Goal: Book appointment/travel/reservation

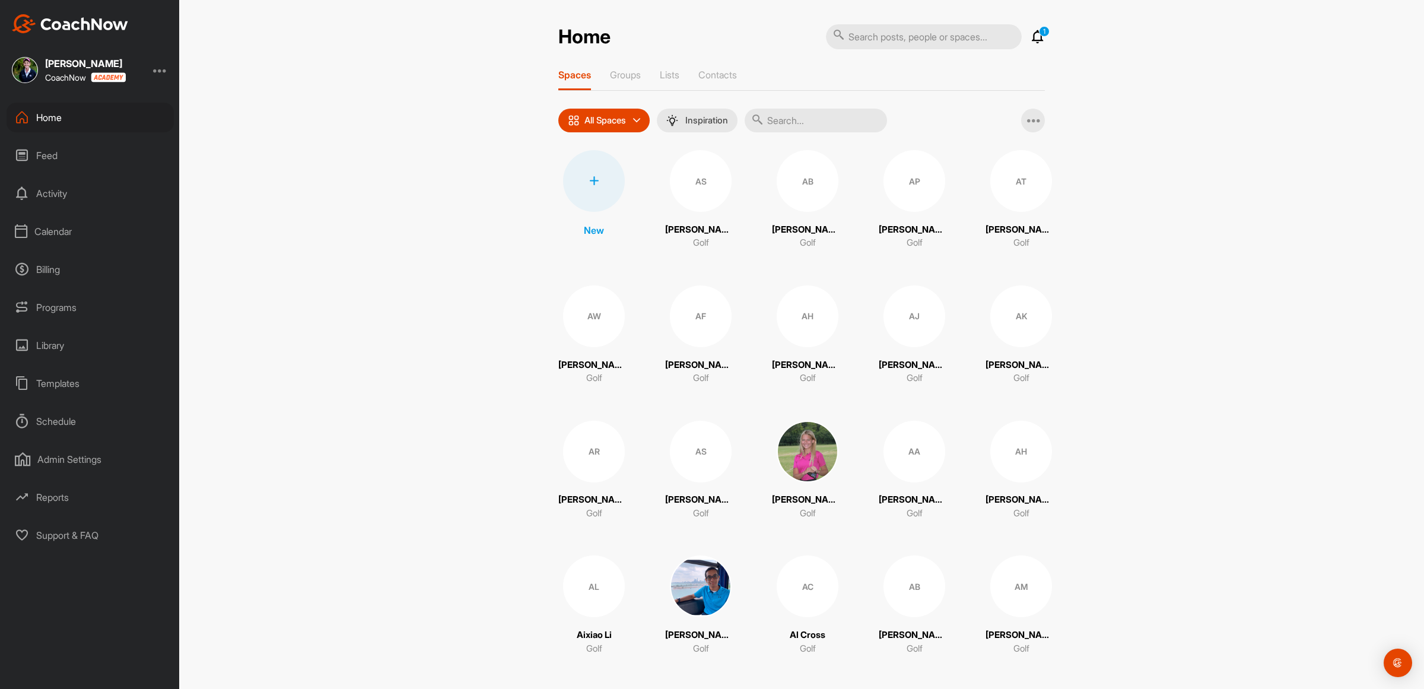
click at [55, 230] on div "Calendar" at bounding box center [90, 232] width 167 height 30
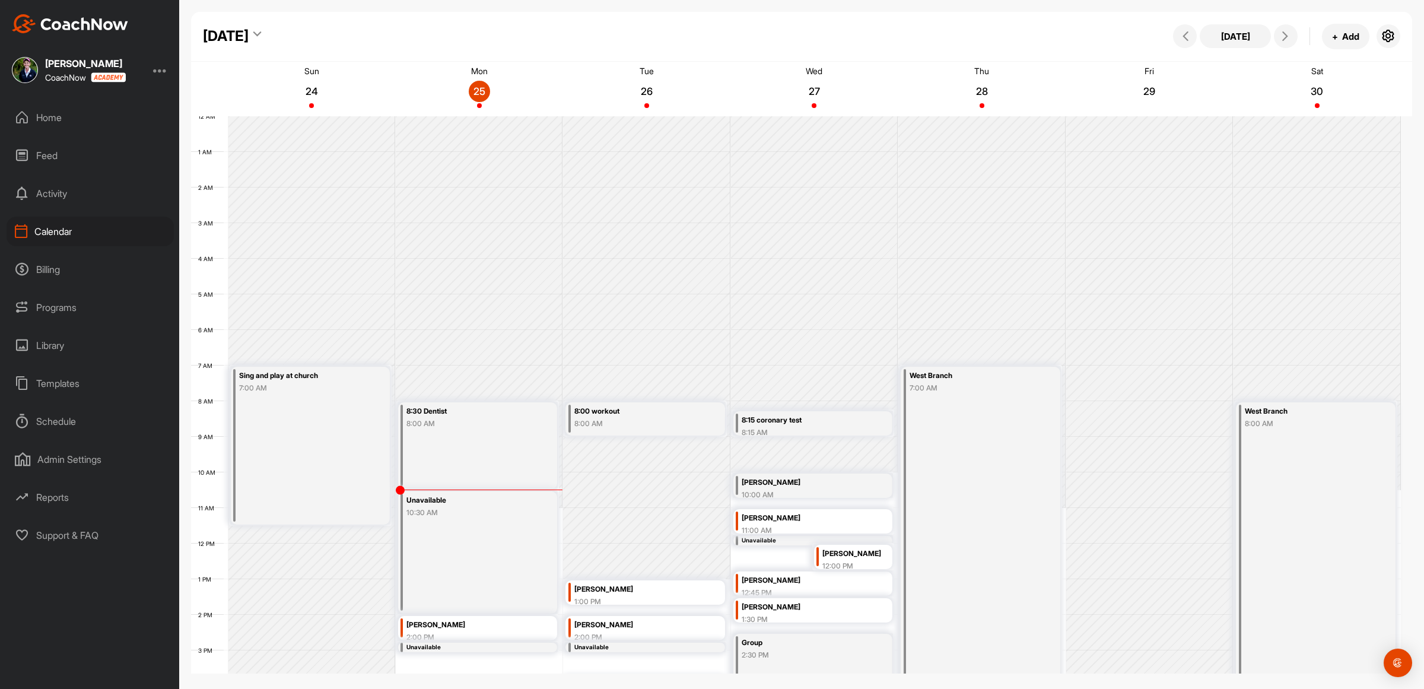
scroll to position [205, 0]
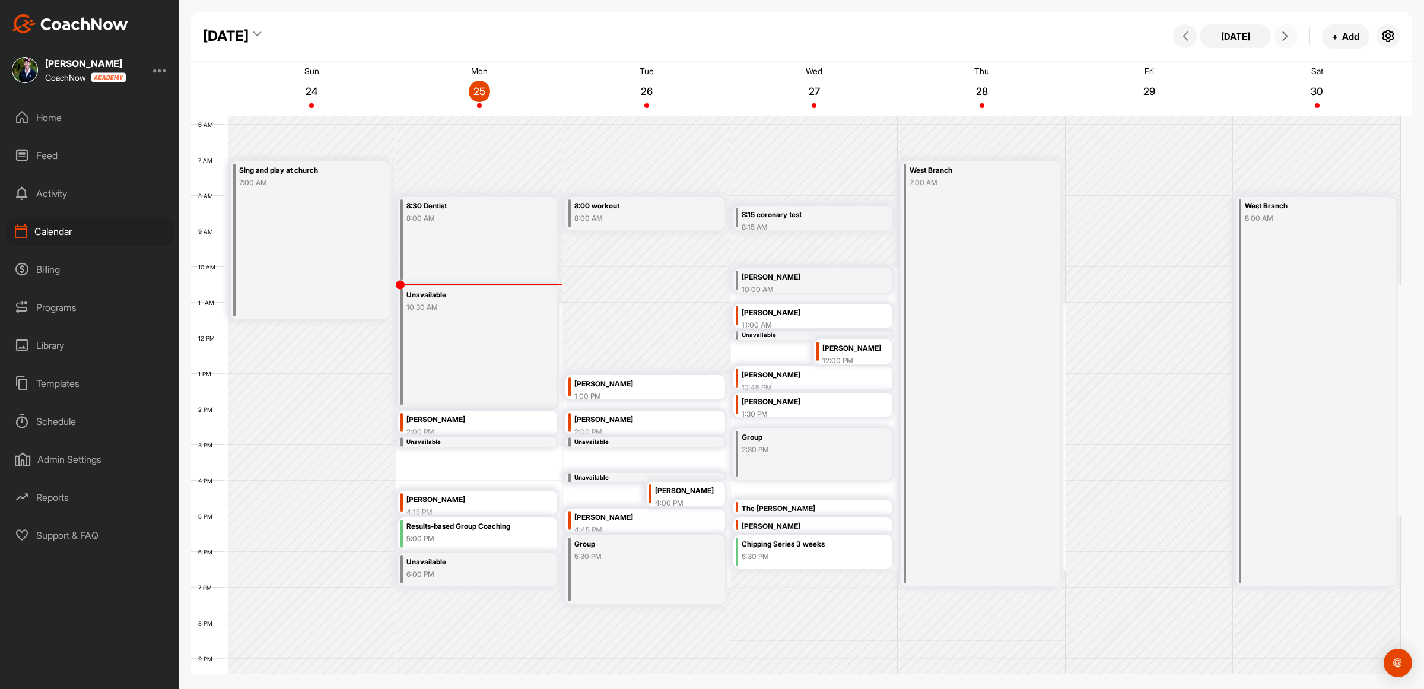
click at [1291, 34] on span at bounding box center [1286, 35] width 14 height 9
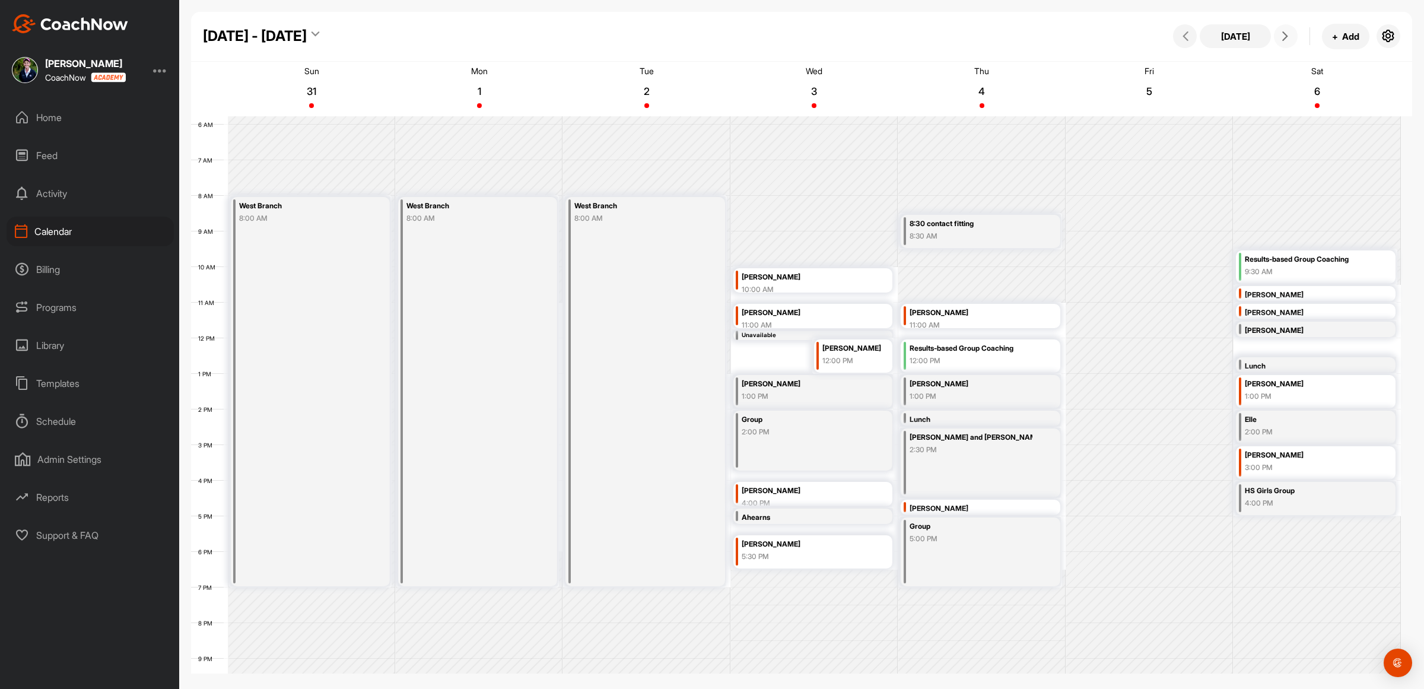
click at [1291, 34] on span at bounding box center [1286, 35] width 14 height 9
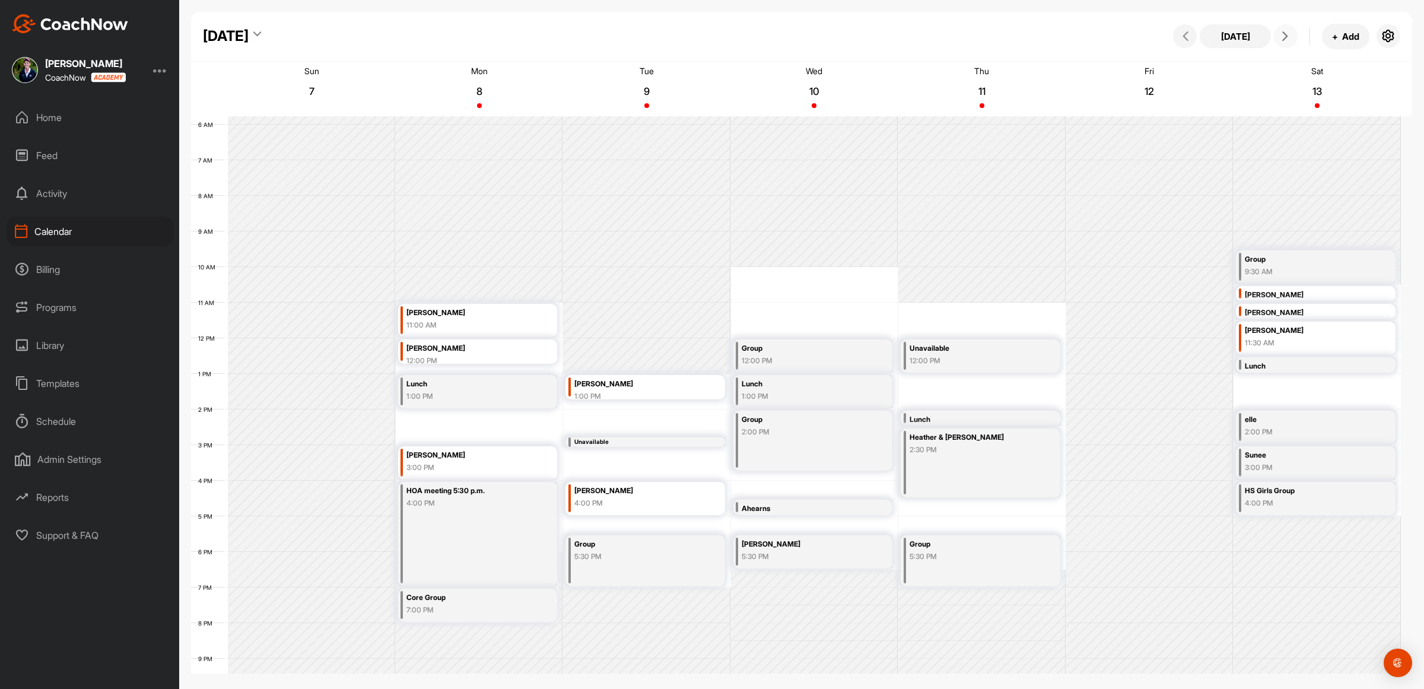
click at [1291, 34] on span at bounding box center [1286, 35] width 14 height 9
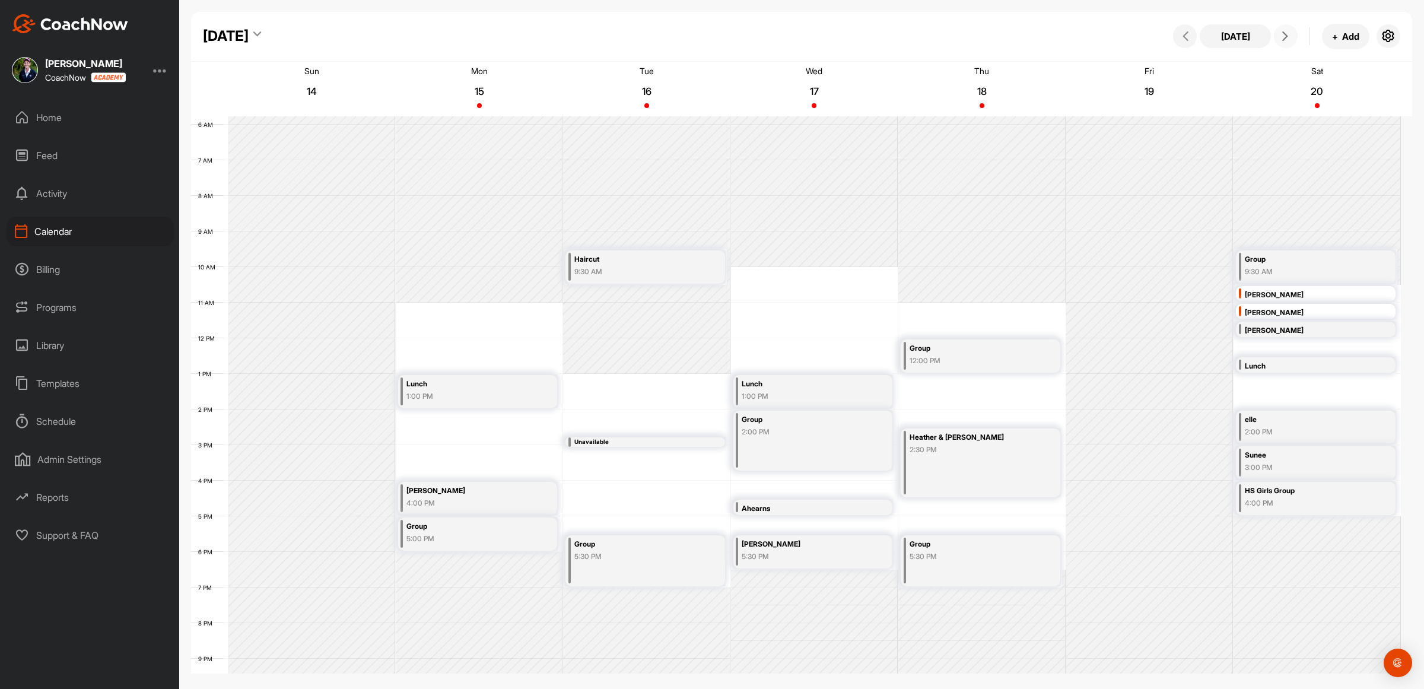
click at [1291, 34] on span at bounding box center [1286, 35] width 14 height 9
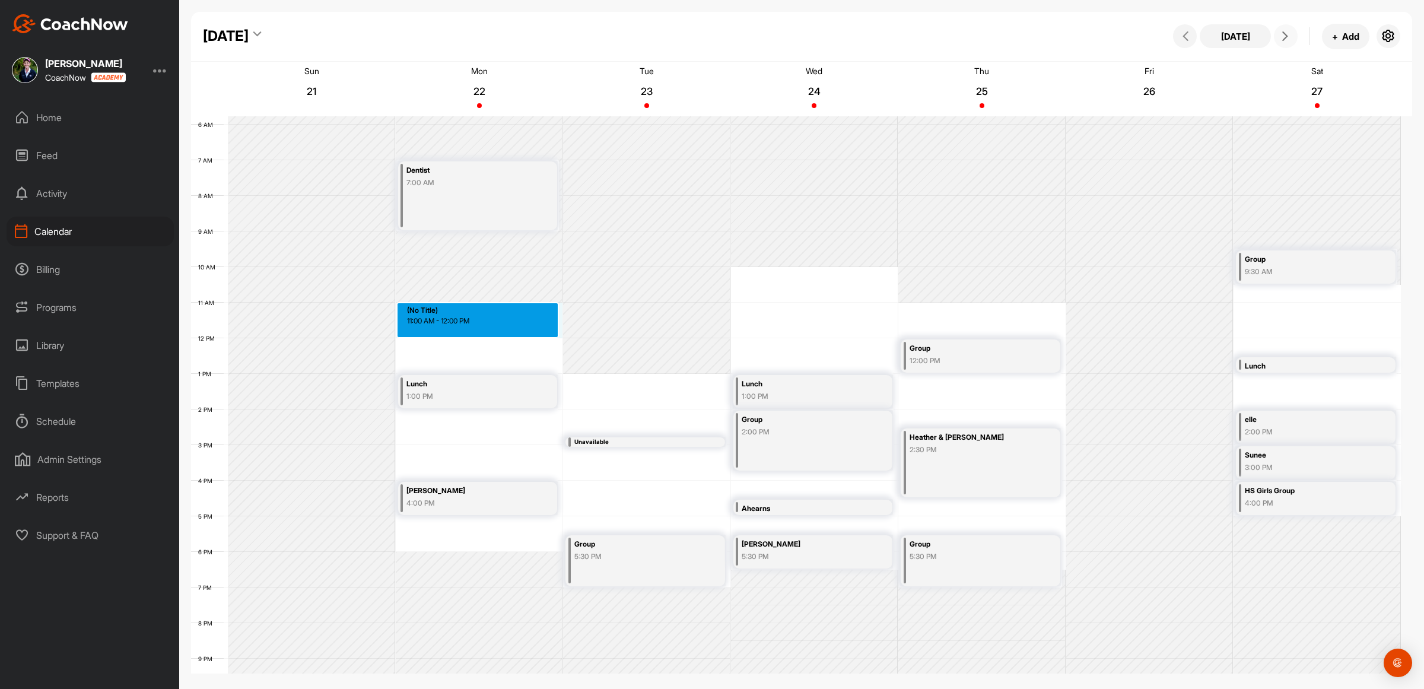
click at [465, 312] on div "12 AM 1 AM 2 AM 3 AM 4 AM 5 AM 6 AM 7 AM 8 AM 9 AM 10 AM 11 AM 12 PM 1 PM 2 PM …" at bounding box center [796, 338] width 1210 height 854
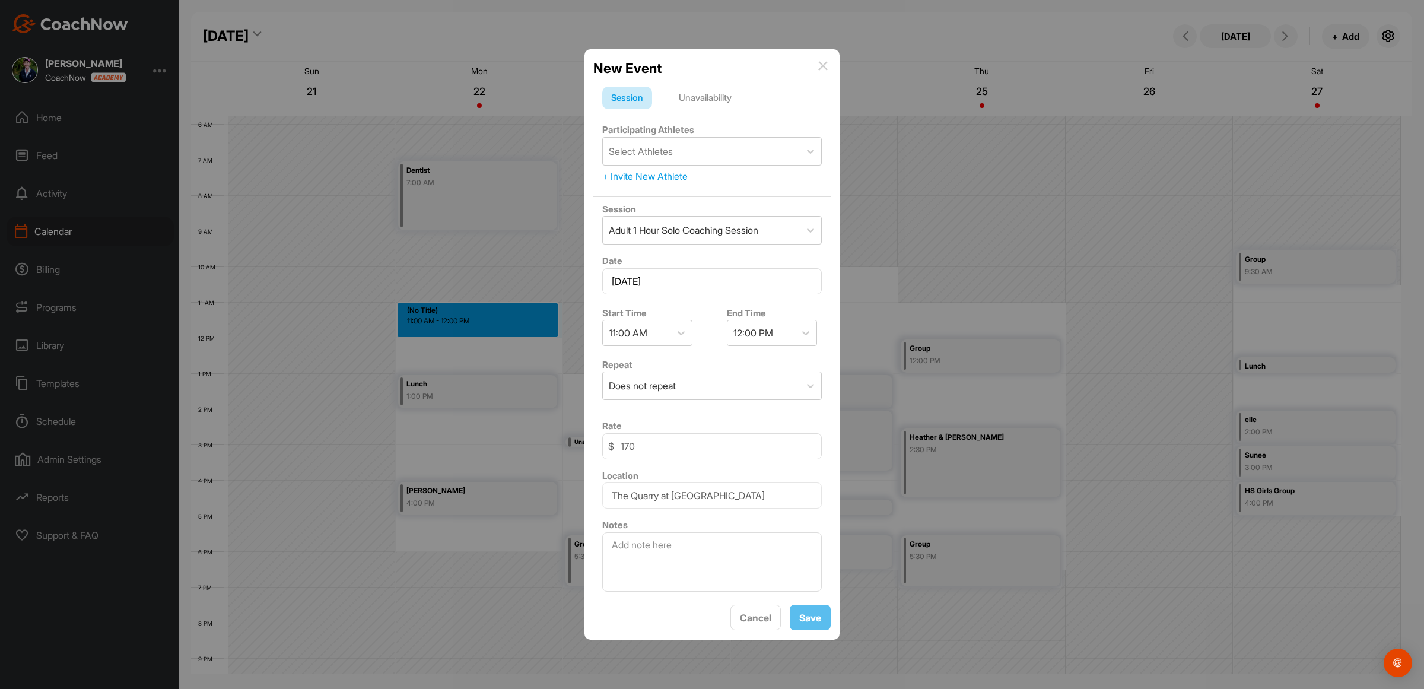
click at [693, 93] on div "Unavailability" at bounding box center [705, 98] width 71 height 23
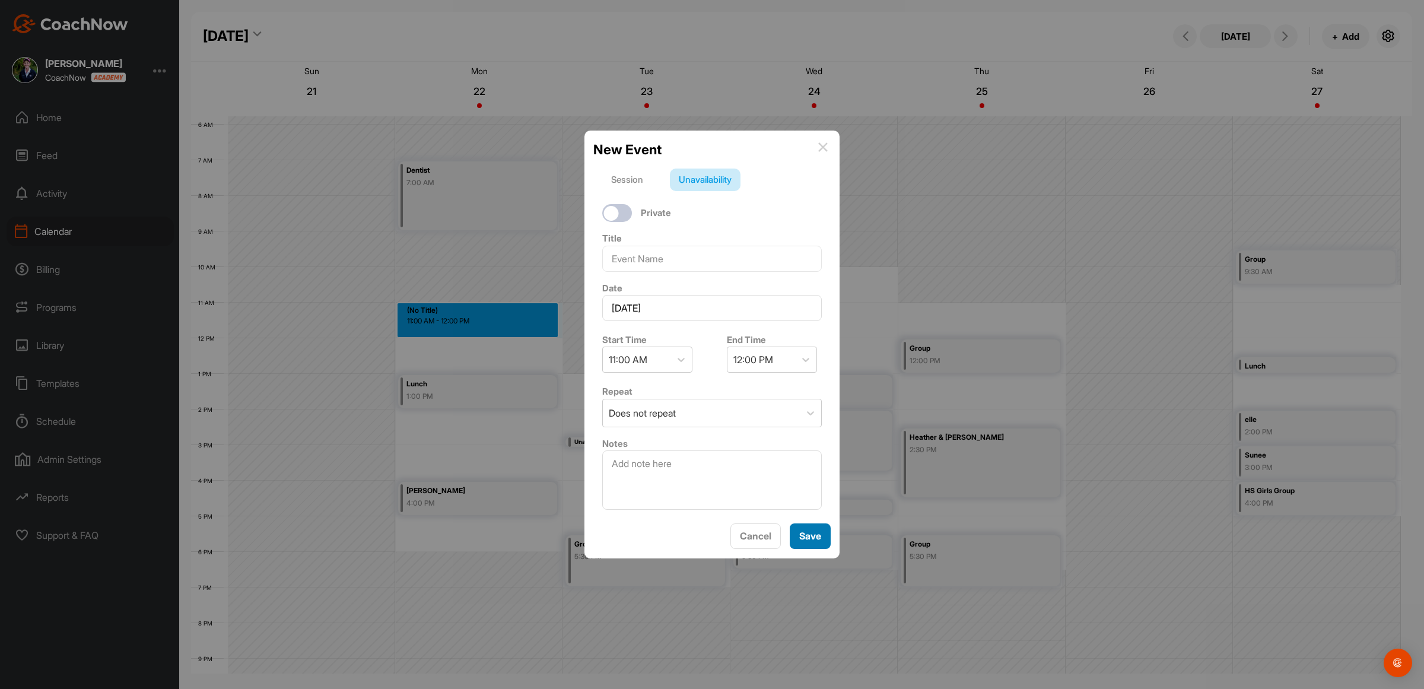
click at [808, 543] on button "Save" at bounding box center [810, 536] width 41 height 26
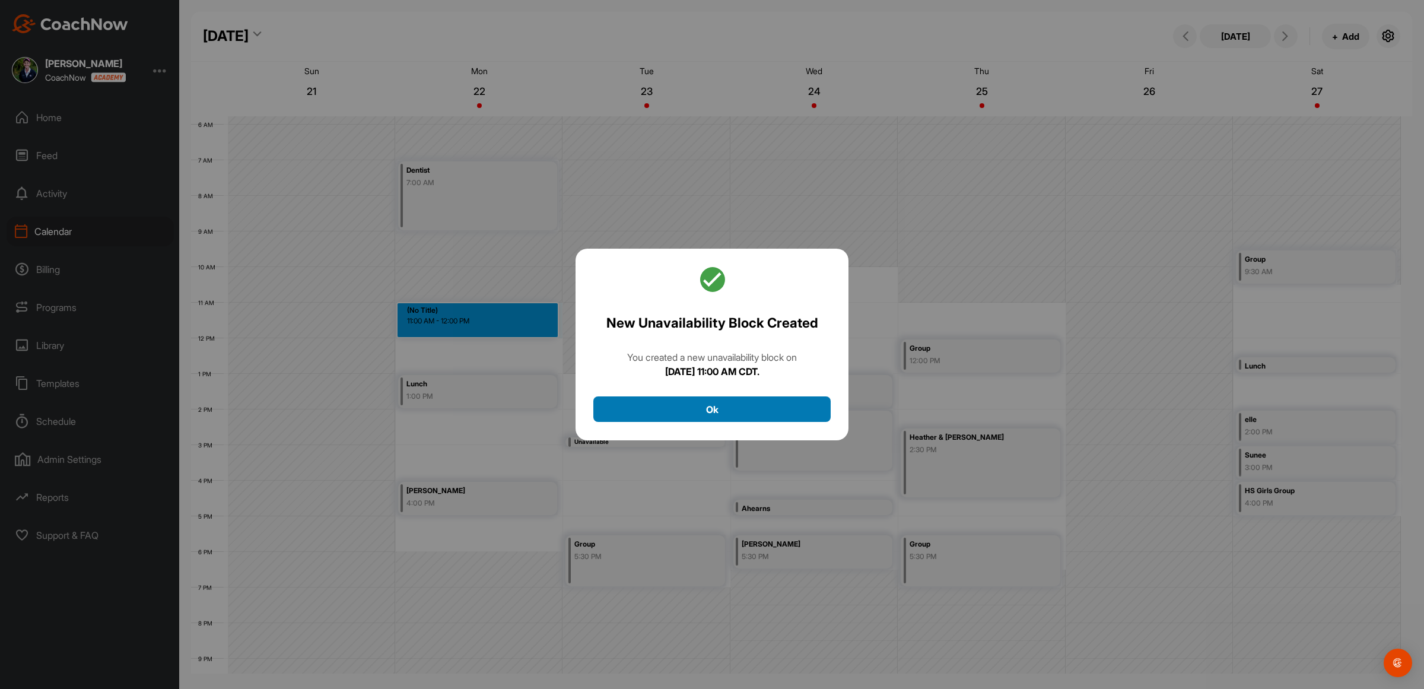
click at [698, 409] on button "Ok" at bounding box center [711, 409] width 237 height 26
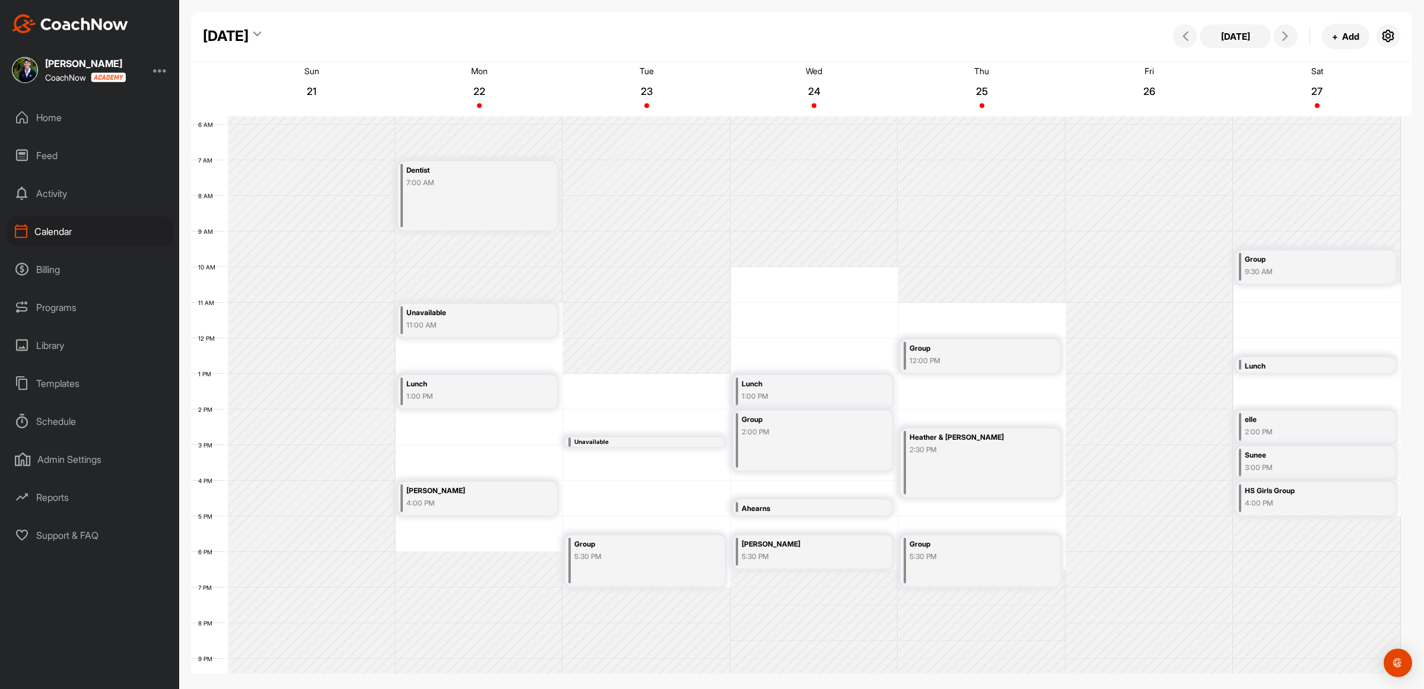
drag, startPoint x: 505, startPoint y: 389, endPoint x: 517, endPoint y: 435, distance: 47.9
click at [518, 437] on div "12 AM 1 AM 2 AM 3 AM 4 AM 5 AM 6 AM 7 AM 8 AM 9 AM 10 AM 11 AM 12 PM 1 PM 2 PM …" at bounding box center [796, 338] width 1210 height 854
click at [441, 538] on div "12 AM 1 AM 2 AM 3 AM 4 AM 5 AM 6 AM 7 AM 8 AM 9 AM 10 AM 11 AM 12 PM 1 PM 2 PM …" at bounding box center [796, 338] width 1210 height 854
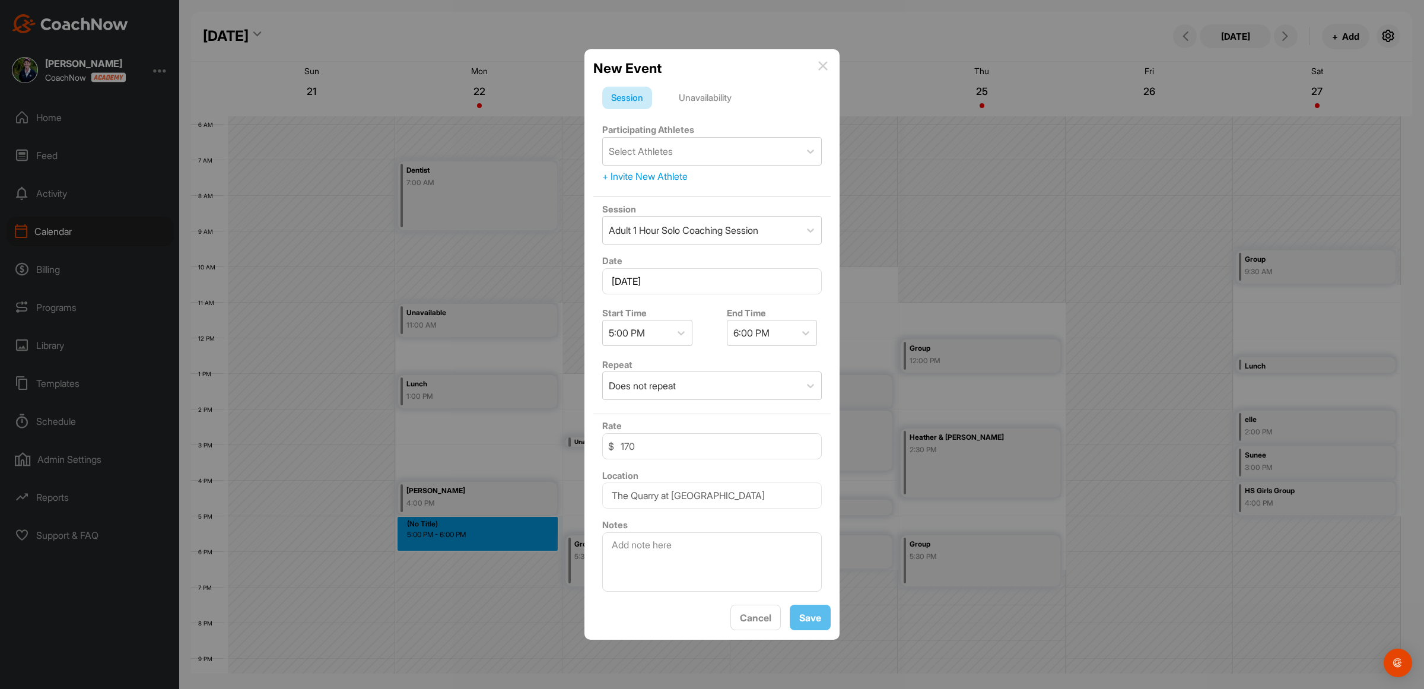
click at [692, 93] on div "Unavailability" at bounding box center [705, 98] width 71 height 23
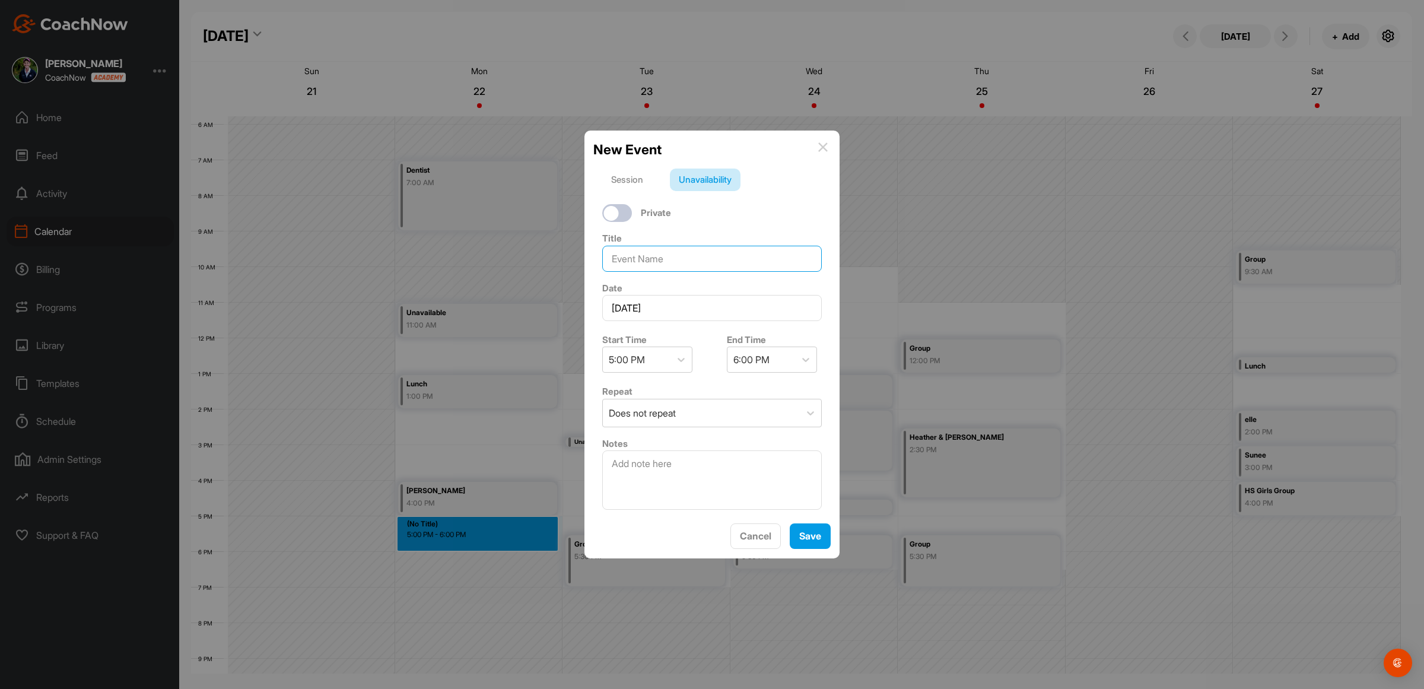
click at [627, 259] on input at bounding box center [712, 259] width 220 height 26
type input "Group"
click at [812, 541] on button "Save" at bounding box center [810, 536] width 41 height 26
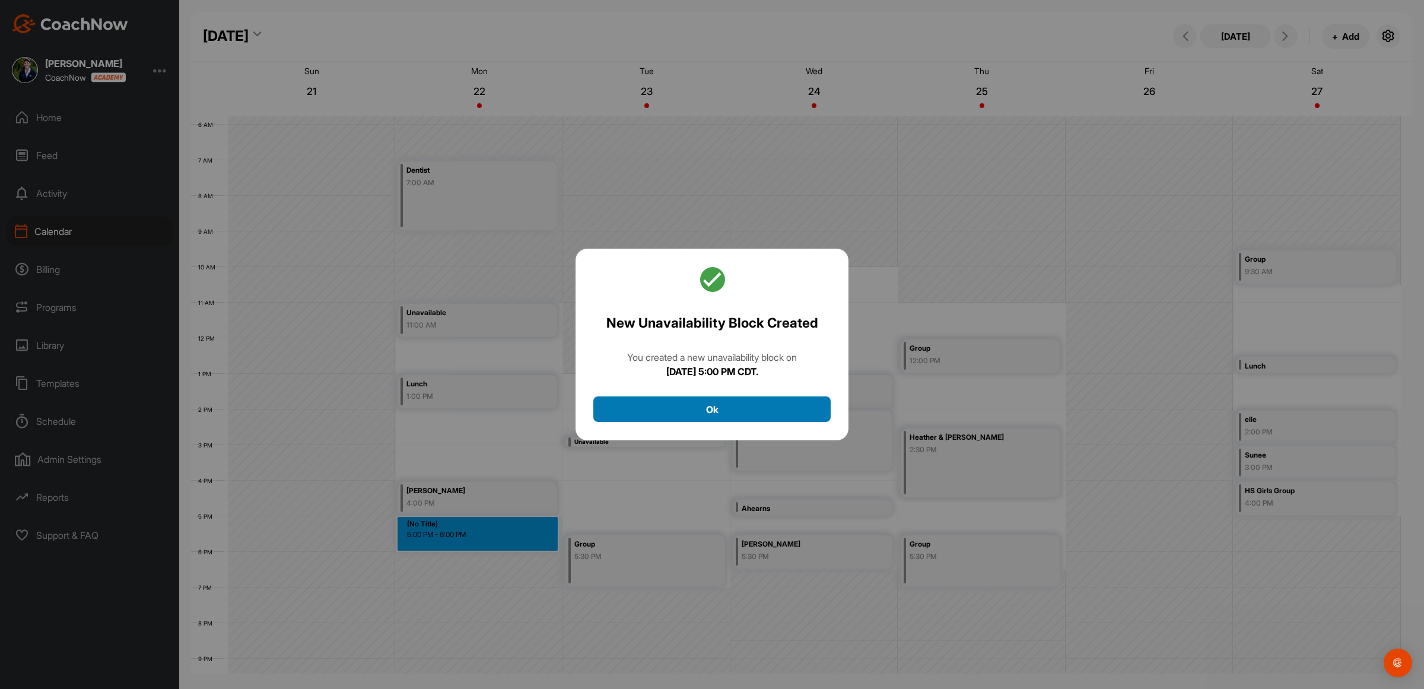
click at [715, 412] on button "Ok" at bounding box center [711, 409] width 237 height 26
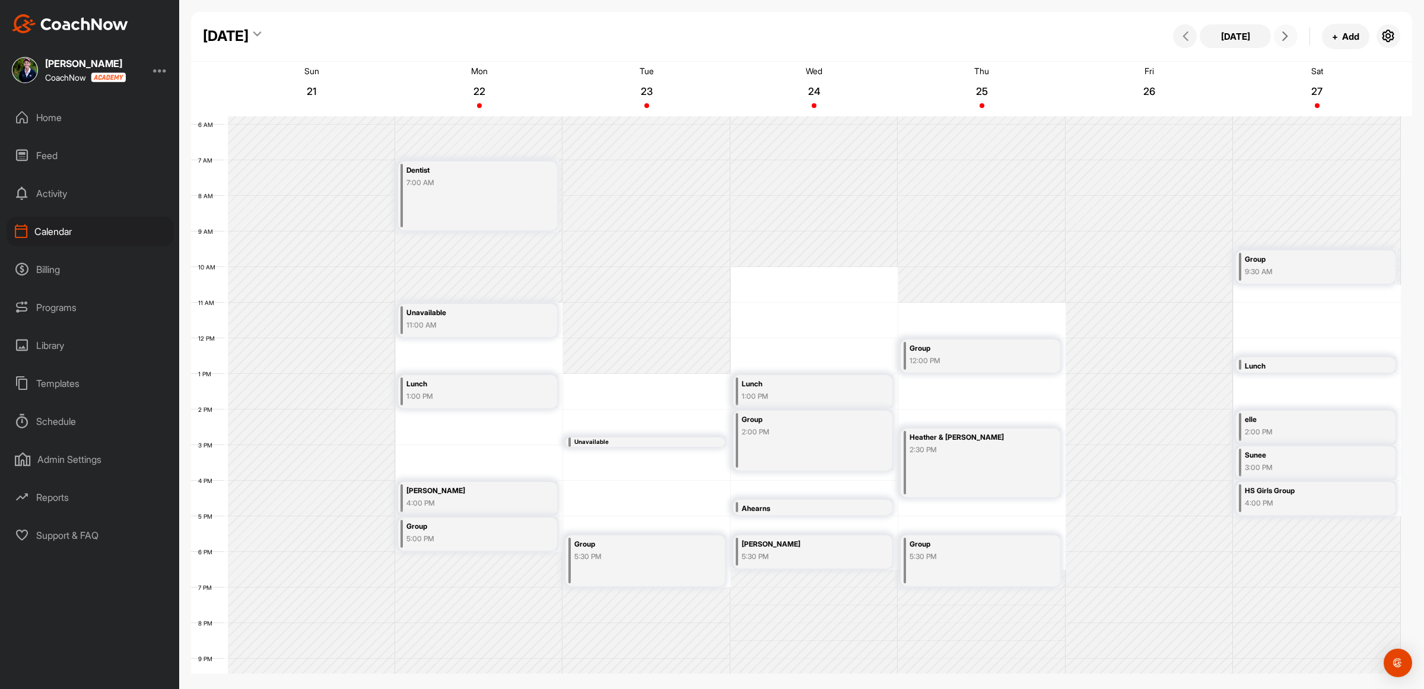
click at [1291, 39] on span at bounding box center [1286, 35] width 14 height 9
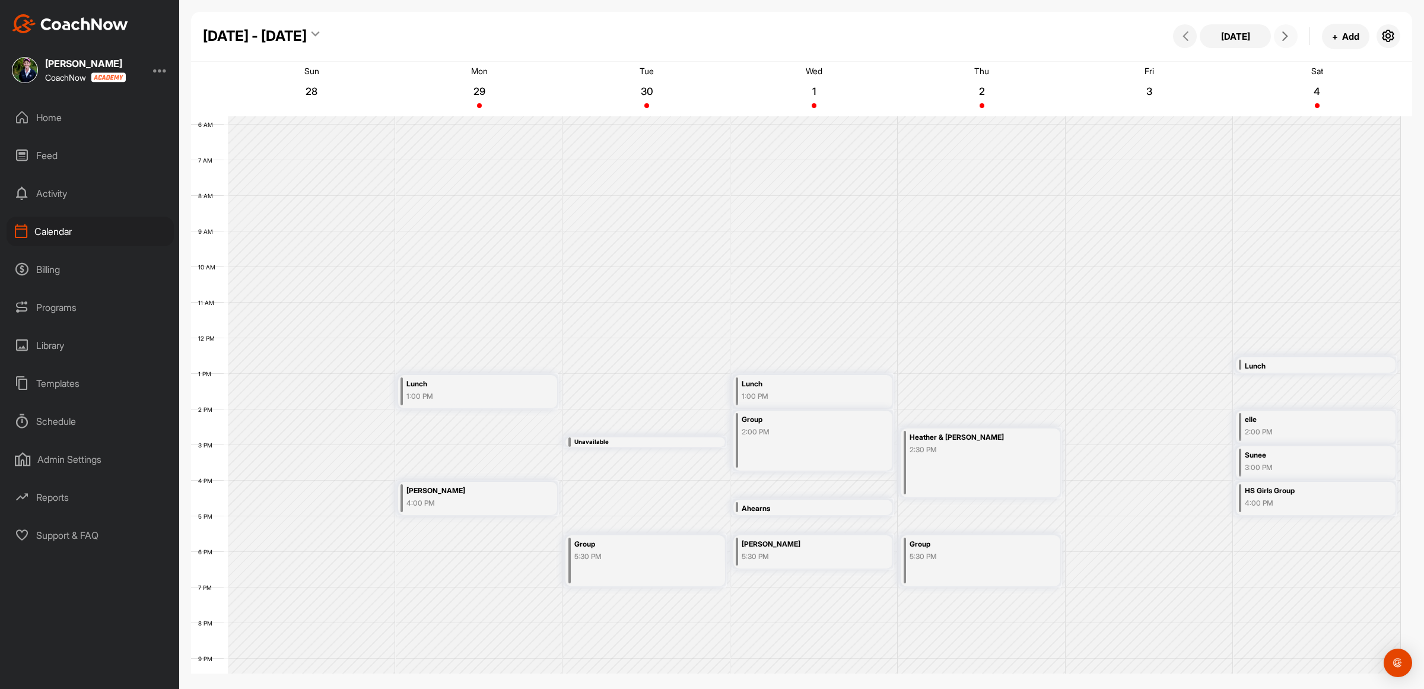
click at [1289, 39] on icon at bounding box center [1284, 35] width 9 height 9
click at [1188, 40] on icon at bounding box center [1185, 35] width 9 height 9
click at [1185, 39] on icon at bounding box center [1185, 35] width 9 height 9
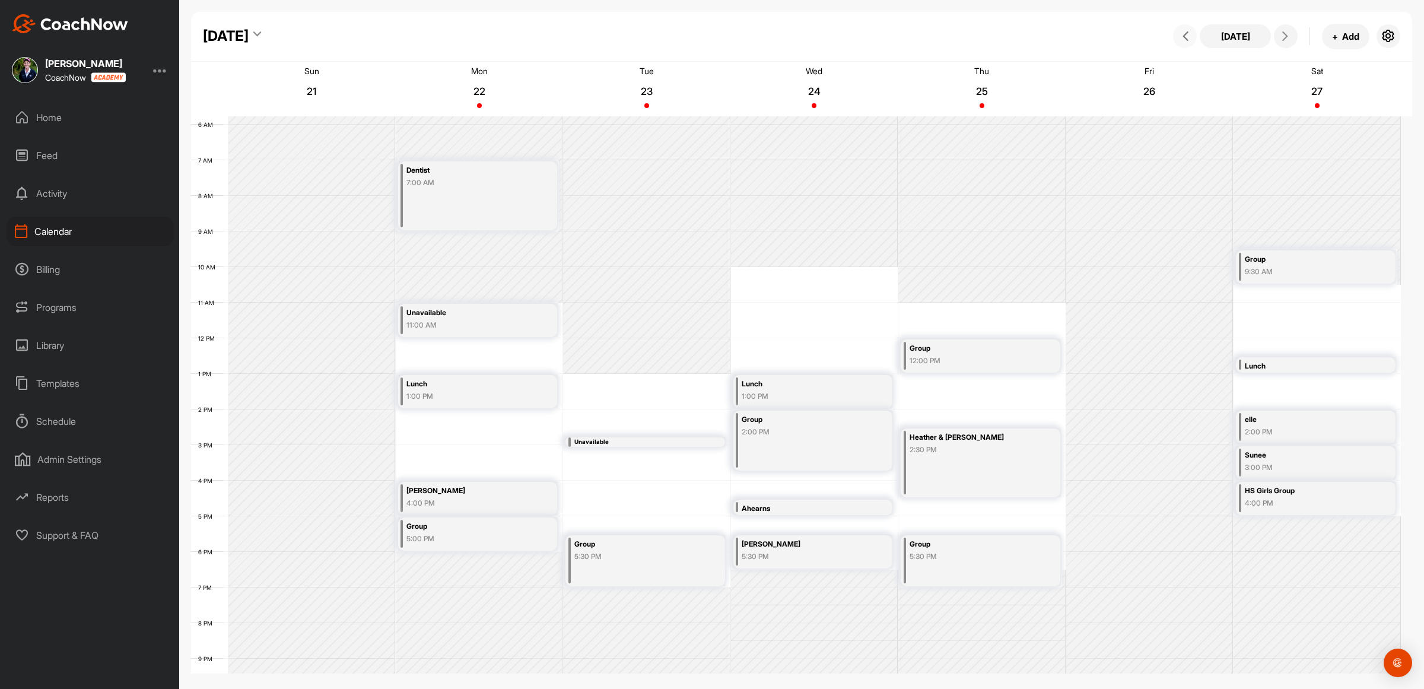
click at [1185, 39] on icon at bounding box center [1185, 35] width 9 height 9
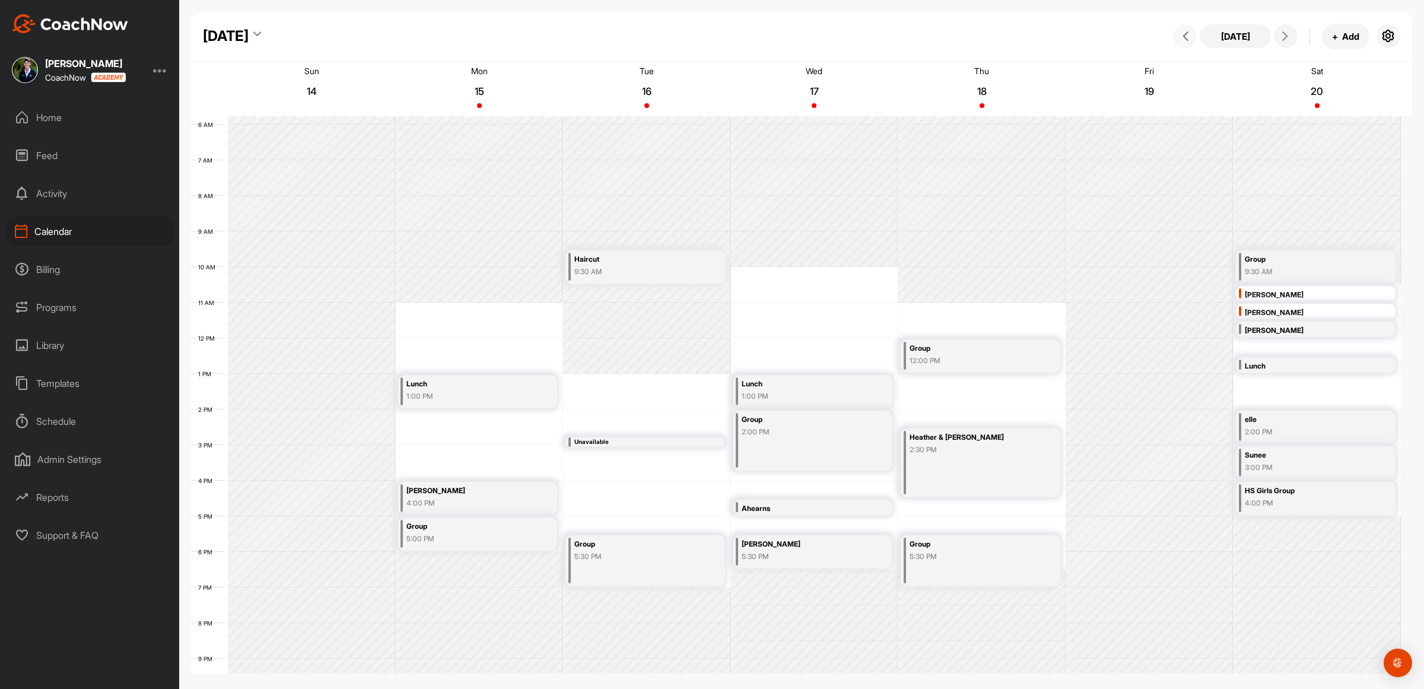
click at [1185, 39] on icon at bounding box center [1185, 35] width 9 height 9
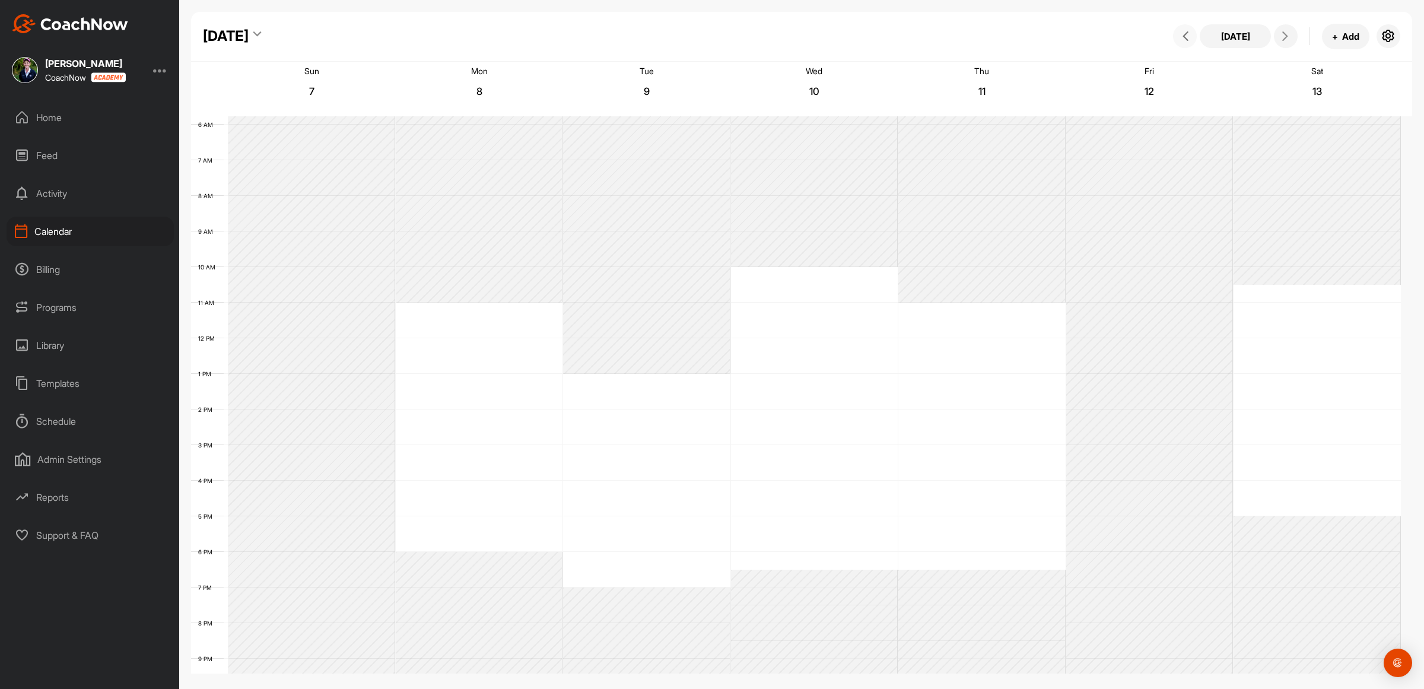
click at [1185, 39] on icon at bounding box center [1185, 35] width 9 height 9
